Goal: Information Seeking & Learning: Learn about a topic

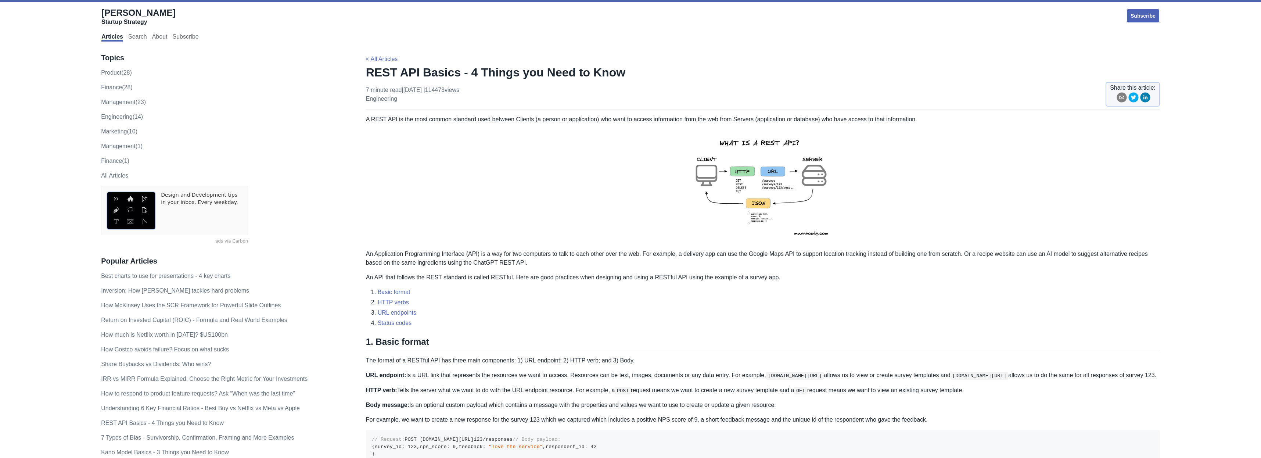
click at [351, 160] on div "Topics product (28) finance (28) management (23) engineering (14) marketing (10…" at bounding box center [233, 365] width 265 height 624
click at [443, 309] on li "URL endpoints" at bounding box center [769, 312] width 782 height 9
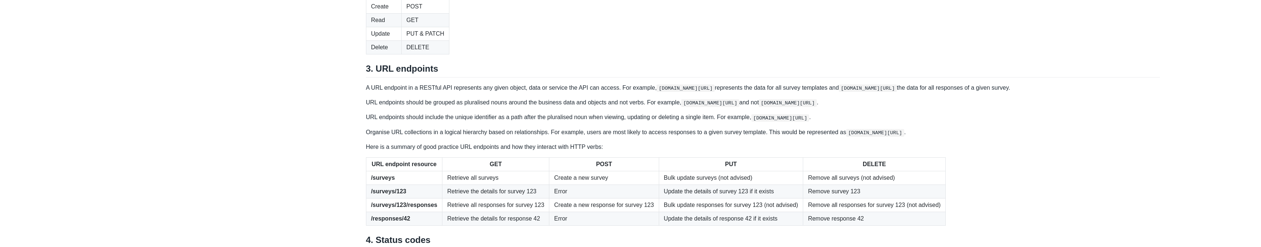
scroll to position [709, 0]
